Goal: Task Accomplishment & Management: Complete application form

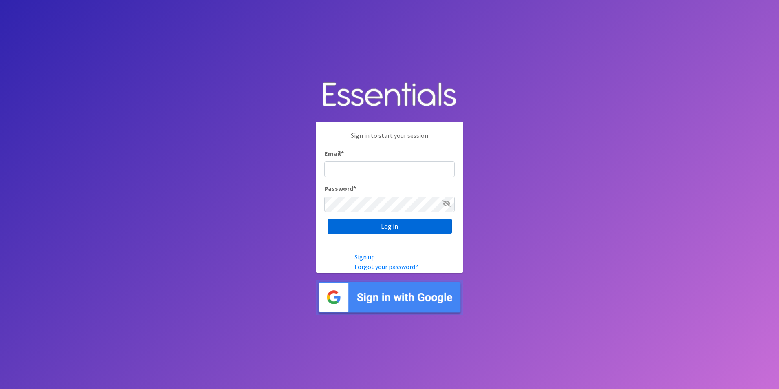
type input "[PERSON_NAME][EMAIL_ADDRESS][DOMAIN_NAME]"
click at [384, 224] on input "Log in" at bounding box center [390, 225] width 124 height 15
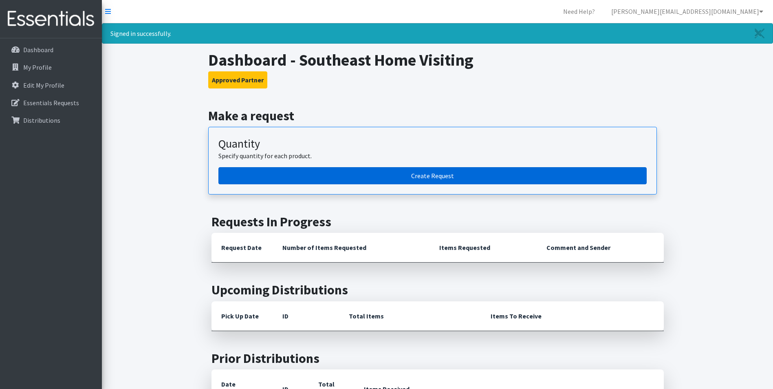
click at [369, 176] on link "Create Request" at bounding box center [432, 175] width 428 height 17
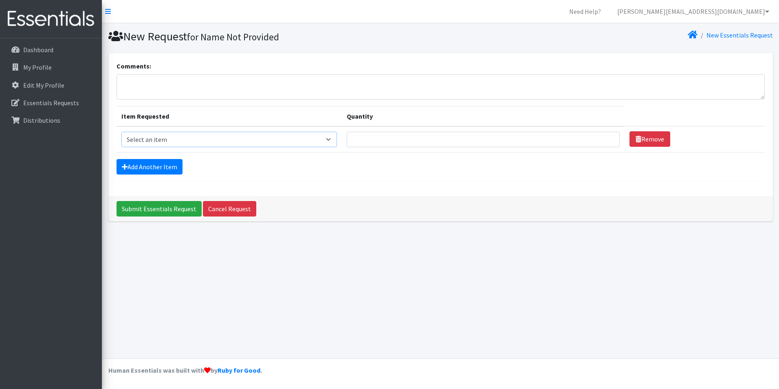
click at [213, 140] on select "Select an item Adult Briefs (x-small) Adult Briefs Large Adult Briefs X-Large A…" at bounding box center [229, 139] width 216 height 15
select select "346"
click at [121, 132] on select "Select an item Adult Briefs (x-small) Adult Briefs Large Adult Briefs X-Large A…" at bounding box center [229, 139] width 216 height 15
click at [405, 140] on input "Quantity" at bounding box center [483, 139] width 273 height 15
type input "200"
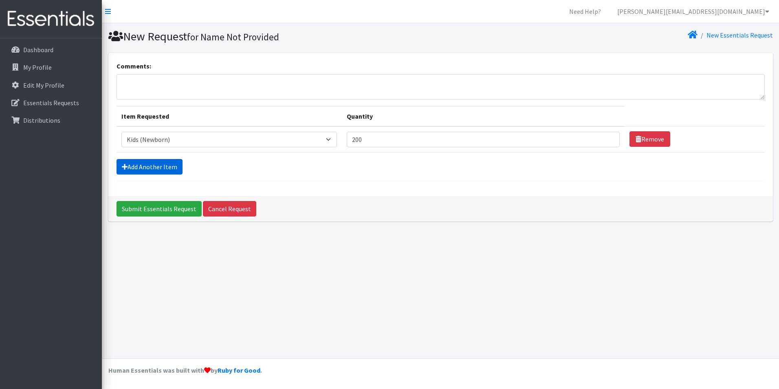
click at [150, 168] on link "Add Another Item" at bounding box center [150, 166] width 66 height 15
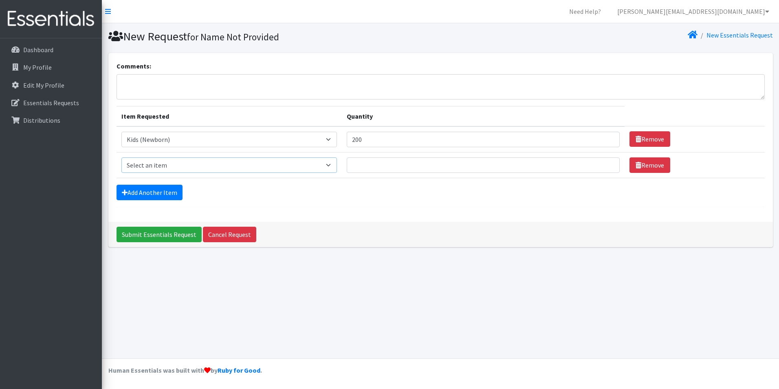
click at [172, 167] on select "Select an item Adult Briefs (x-small) Adult Briefs Large Adult Briefs X-Large A…" at bounding box center [229, 164] width 216 height 15
select select "326"
click at [121, 157] on select "Select an item Adult Briefs (x-small) Adult Briefs Large Adult Briefs X-Large A…" at bounding box center [229, 164] width 216 height 15
click at [388, 163] on input "Quantity" at bounding box center [483, 164] width 273 height 15
type input "200"
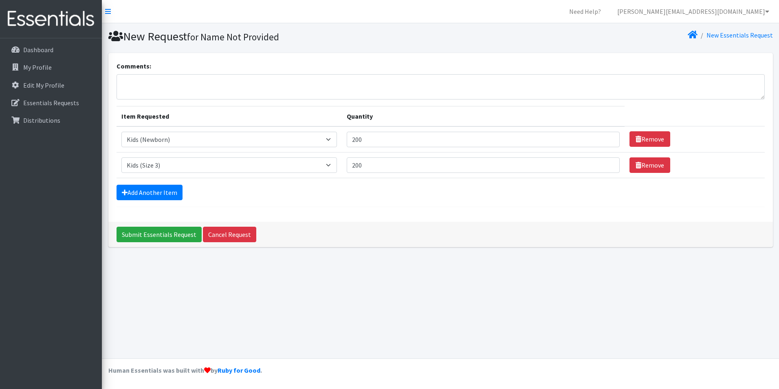
click at [154, 200] on form "Comments: Item Requested Quantity Item Requested Select an item Adult Briefs (x…" at bounding box center [441, 134] width 648 height 146
click at [153, 196] on link "Add Another Item" at bounding box center [150, 192] width 66 height 15
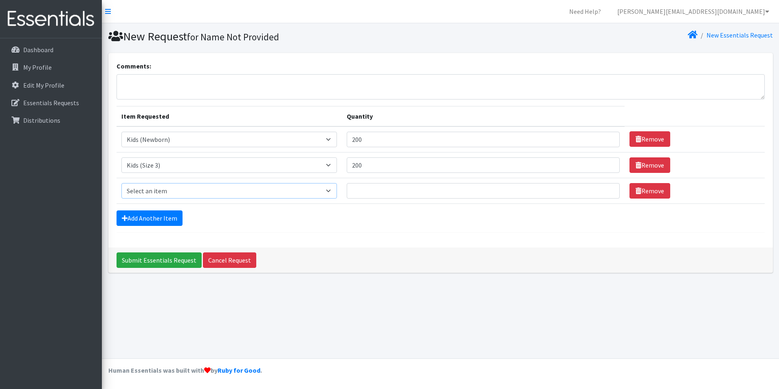
click at [154, 196] on select "Select an item Adult Briefs (x-small) Adult Briefs Large Adult Briefs X-Large A…" at bounding box center [229, 190] width 216 height 15
select select "335"
click at [121, 183] on select "Select an item Adult Briefs (x-small) Adult Briefs Large Adult Briefs X-Large A…" at bounding box center [229, 190] width 216 height 15
click at [395, 187] on input "Quantity" at bounding box center [483, 190] width 273 height 15
type input "200"
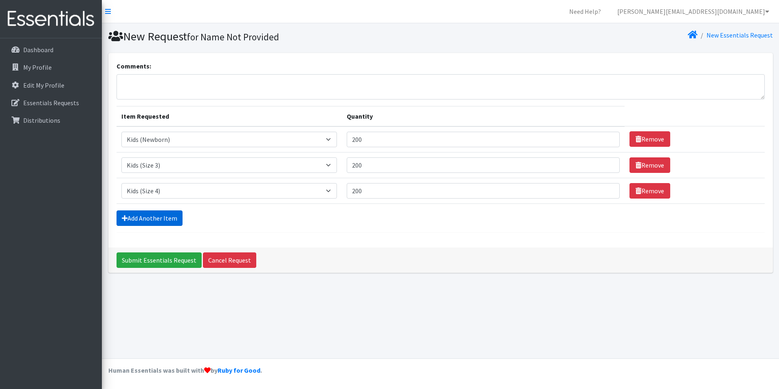
click at [162, 218] on link "Add Another Item" at bounding box center [150, 217] width 66 height 15
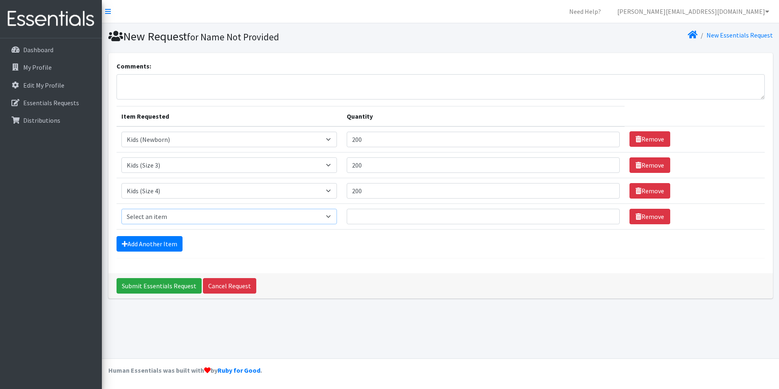
click at [160, 220] on select "Select an item Adult Briefs (x-small) Adult Briefs Large Adult Briefs X-Large A…" at bounding box center [229, 216] width 216 height 15
select select "336"
click at [121, 209] on select "Select an item Adult Briefs (x-small) Adult Briefs Large Adult Briefs X-Large A…" at bounding box center [229, 216] width 216 height 15
click at [375, 214] on input "Quantity" at bounding box center [483, 216] width 273 height 15
type input "200"
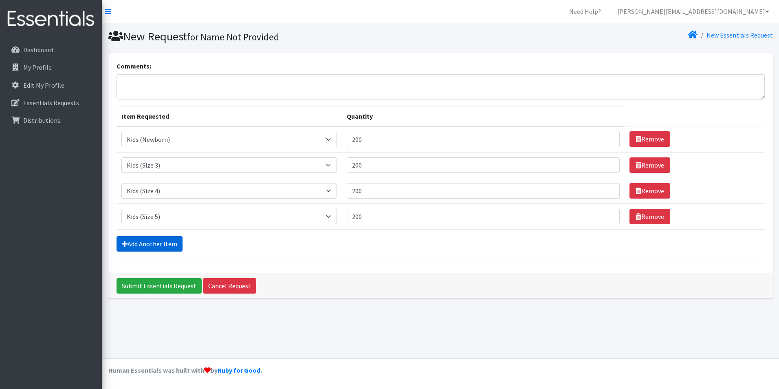
click at [171, 238] on link "Add Another Item" at bounding box center [150, 243] width 66 height 15
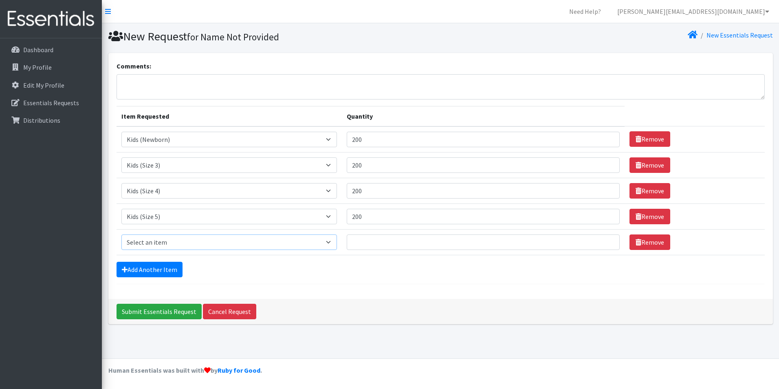
click at [171, 238] on select "Select an item Adult Briefs (x-small) Adult Briefs Large Adult Briefs X-Large A…" at bounding box center [229, 241] width 216 height 15
select select "354"
click at [121, 234] on select "Select an item Adult Briefs (x-small) Adult Briefs Large Adult Briefs X-Large A…" at bounding box center [229, 241] width 216 height 15
click at [413, 246] on input "Quantity" at bounding box center [483, 241] width 273 height 15
type input "276"
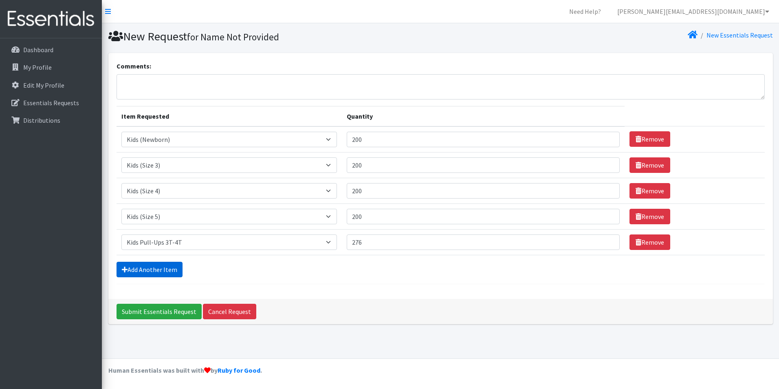
click at [140, 273] on link "Add Another Item" at bounding box center [150, 269] width 66 height 15
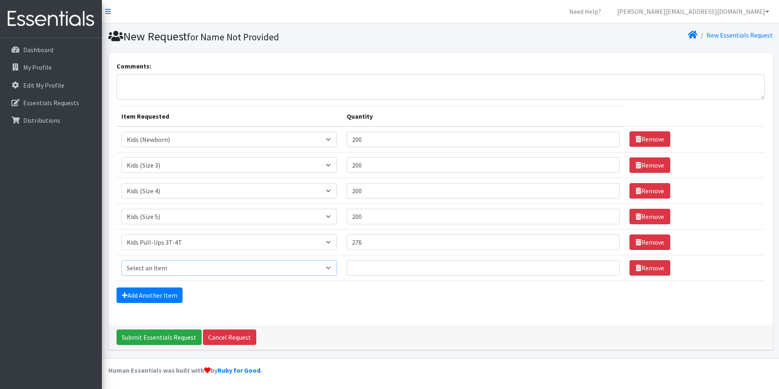
click at [154, 264] on select "Select an item Adult Briefs (x-small) Adult Briefs Large Adult Briefs X-Large A…" at bounding box center [229, 267] width 216 height 15
select select "15293"
click at [121, 260] on select "Select an item Adult Briefs (x-small) Adult Briefs Large Adult Briefs X-Large A…" at bounding box center [229, 267] width 216 height 15
click at [437, 268] on input "Quantity" at bounding box center [483, 267] width 273 height 15
type input "152"
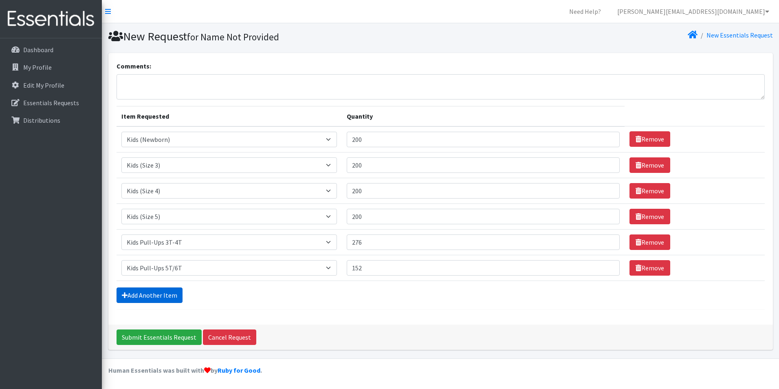
click at [165, 295] on link "Add Another Item" at bounding box center [150, 294] width 66 height 15
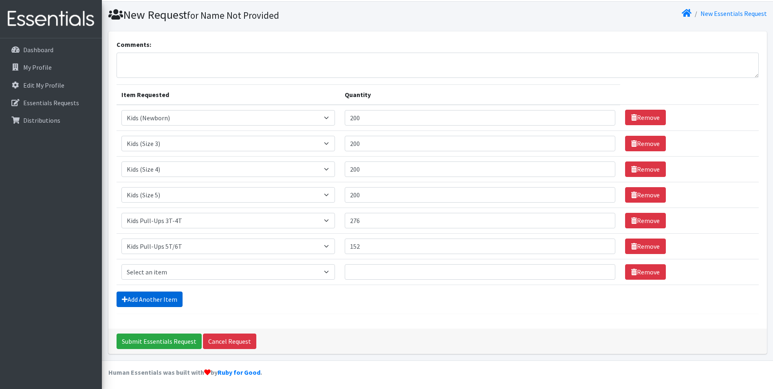
scroll to position [24, 0]
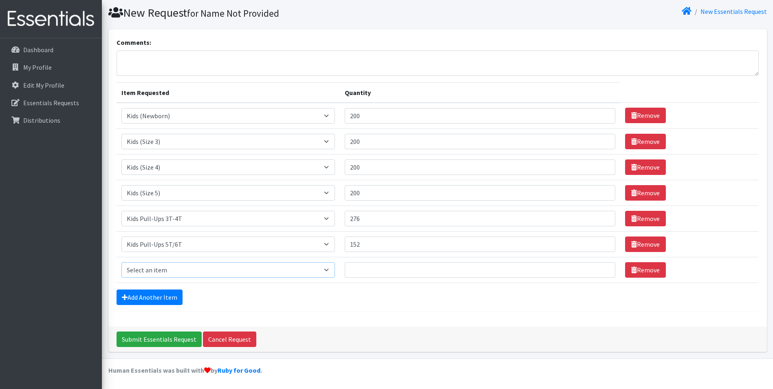
click at [174, 273] on select "Select an item Adult Briefs (x-small) Adult Briefs Large Adult Briefs X-Large A…" at bounding box center [228, 269] width 214 height 15
select select "4717"
click at [121, 262] on select "Select an item Adult Briefs (x-small) Adult Briefs Large Adult Briefs X-Large A…" at bounding box center [228, 269] width 214 height 15
click at [406, 267] on input "Quantity" at bounding box center [480, 269] width 271 height 15
type input "60"
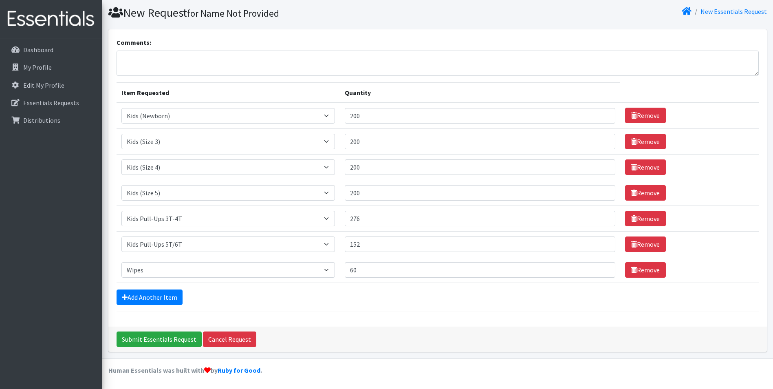
click at [549, 318] on div "Comments: Item Requested Quantity Item Requested Select an item Adult Briefs (x…" at bounding box center [437, 177] width 659 height 297
click at [169, 345] on input "Submit Essentials Request" at bounding box center [159, 338] width 85 height 15
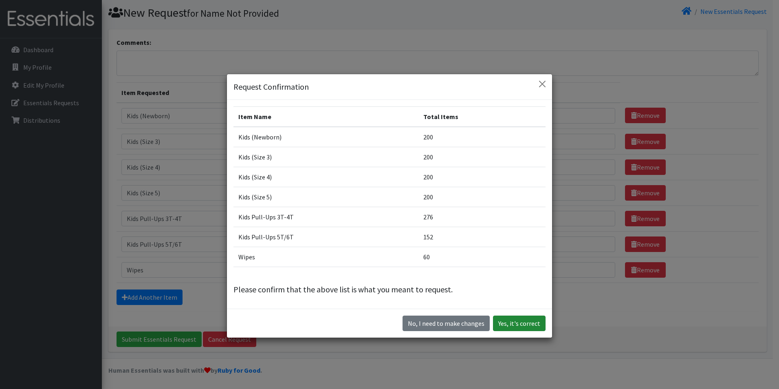
click at [511, 319] on button "Yes, it's correct" at bounding box center [519, 322] width 53 height 15
